Goal: Transaction & Acquisition: Purchase product/service

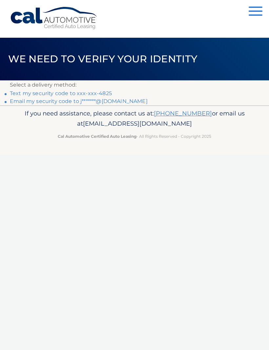
click at [44, 95] on link "Text my security code to xxx-xxx-4825" at bounding box center [61, 93] width 102 height 6
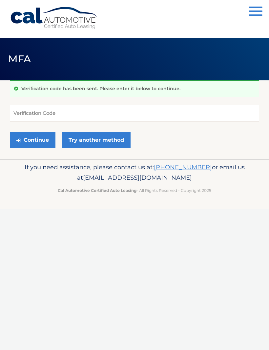
click at [44, 110] on input "Verification Code" at bounding box center [134, 113] width 249 height 16
type input "708515"
click at [35, 136] on button "Continue" at bounding box center [33, 140] width 46 height 16
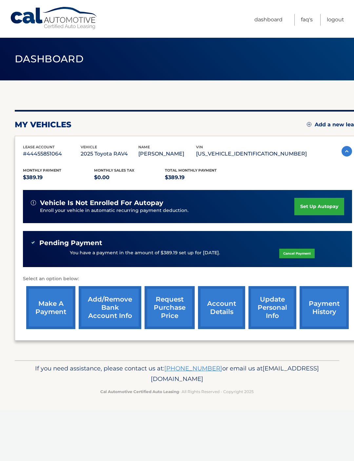
click at [52, 304] on link "make a payment" at bounding box center [50, 307] width 49 height 43
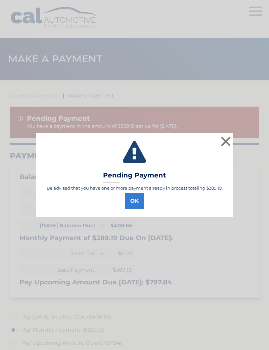
select select "ODNhZTc2ZGItYzIyMy00NTYxLWJjNTAtY2UxNWExZDQyYjI5"
click at [130, 204] on button "OK" at bounding box center [134, 201] width 19 height 16
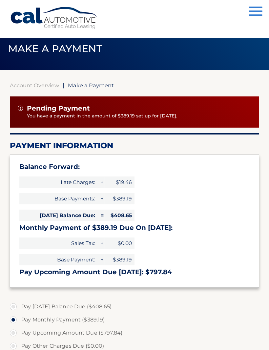
scroll to position [12, 0]
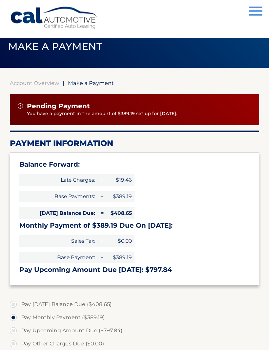
click at [16, 303] on label "Pay Today's Balance Due ($408.65)" at bounding box center [134, 304] width 249 height 13
click at [16, 303] on input "Pay Today's Balance Due ($408.65)" at bounding box center [15, 303] width 7 height 10
radio input "true"
type input "408.65"
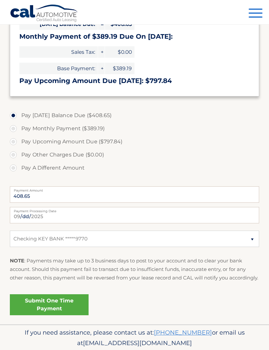
scroll to position [204, 0]
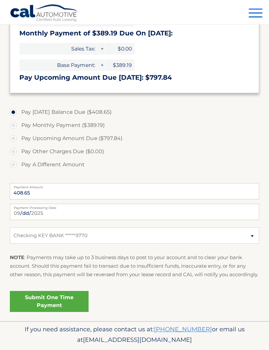
click at [52, 304] on link "Submit One Time Payment" at bounding box center [49, 301] width 79 height 21
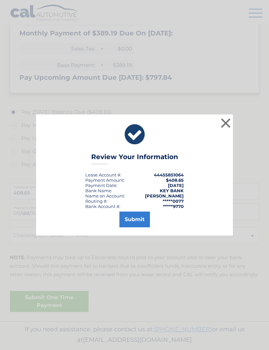
click at [134, 227] on button "Submit" at bounding box center [134, 220] width 31 height 16
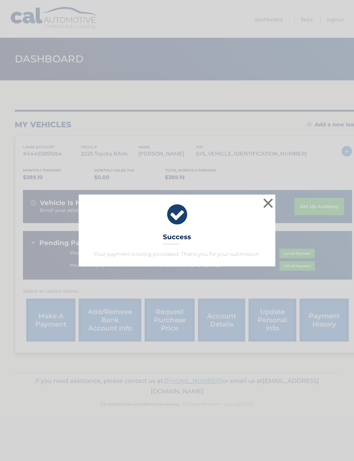
click at [267, 200] on button "×" at bounding box center [268, 203] width 13 height 13
